Goal: Task Accomplishment & Management: Use online tool/utility

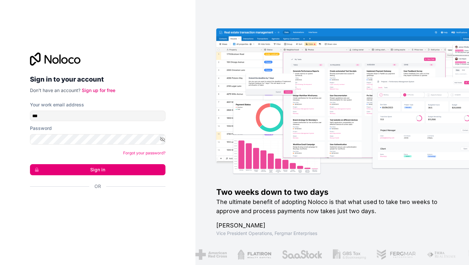
type input "**********"
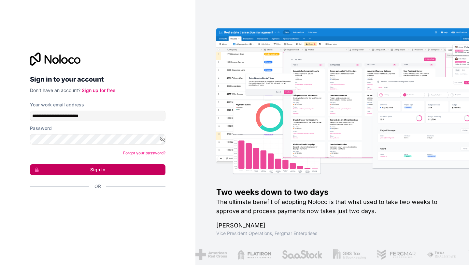
click at [69, 172] on button "Sign in" at bounding box center [98, 169] width 136 height 11
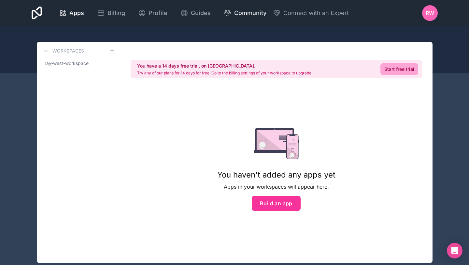
click at [242, 13] on span "Community" at bounding box center [250, 12] width 32 height 9
click at [31, 10] on div "Apps Billing Profile Guides Community Connect with an Expert RW Billing Profile…" at bounding box center [234, 13] width 417 height 26
click at [38, 17] on icon at bounding box center [37, 13] width 11 height 16
click at [161, 9] on span "Profile" at bounding box center [158, 12] width 19 height 9
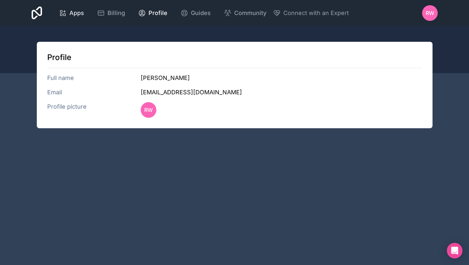
click at [75, 12] on span "Apps" at bounding box center [76, 12] width 15 height 9
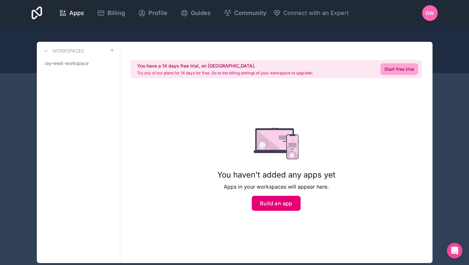
click at [274, 204] on button "Build an app" at bounding box center [276, 202] width 49 height 15
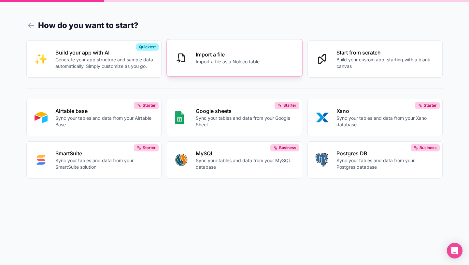
click at [253, 65] on button "Import a file Import a file as a Noloco table" at bounding box center [235, 57] width 136 height 37
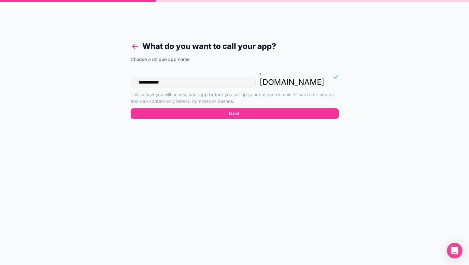
click at [134, 44] on icon at bounding box center [133, 45] width 2 height 2
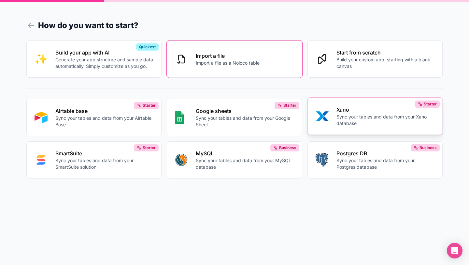
click at [319, 127] on button "Xano Sync your tables and data from your Xano database Starter" at bounding box center [376, 115] width 136 height 37
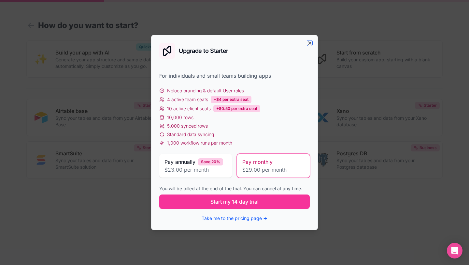
click at [309, 44] on icon "button" at bounding box center [309, 42] width 5 height 5
